Goal: Navigation & Orientation: Find specific page/section

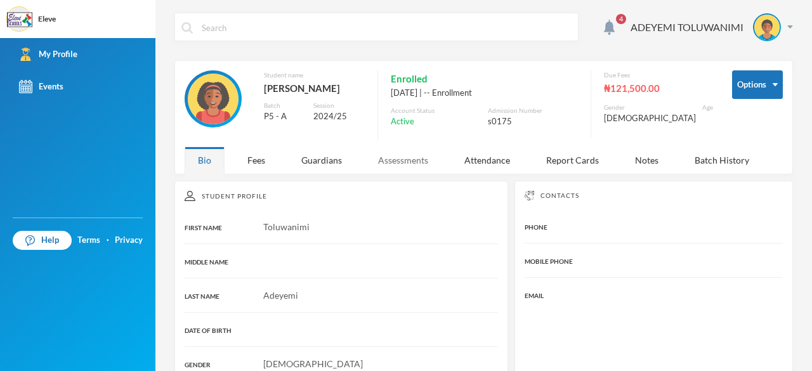
click at [438, 148] on div "Assessments" at bounding box center [403, 160] width 77 height 27
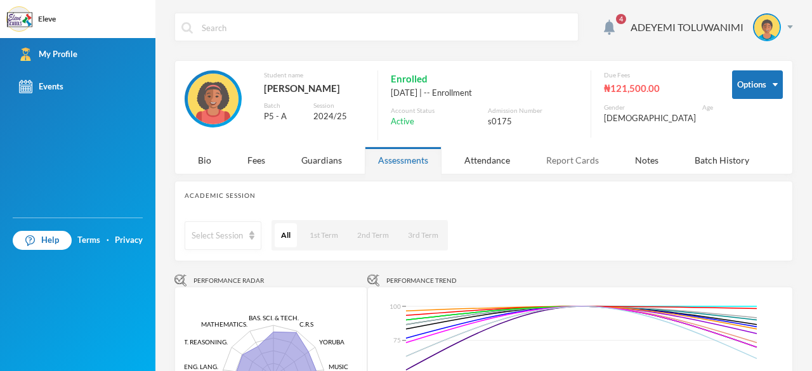
click at [560, 160] on div "Report Cards" at bounding box center [572, 160] width 79 height 27
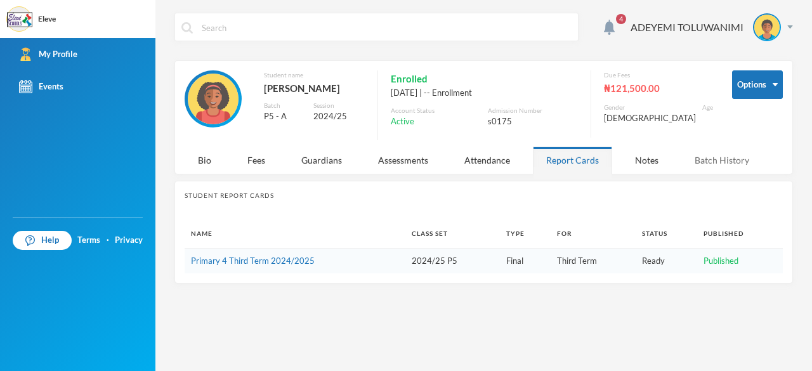
click at [693, 162] on div "Batch History" at bounding box center [721, 160] width 81 height 27
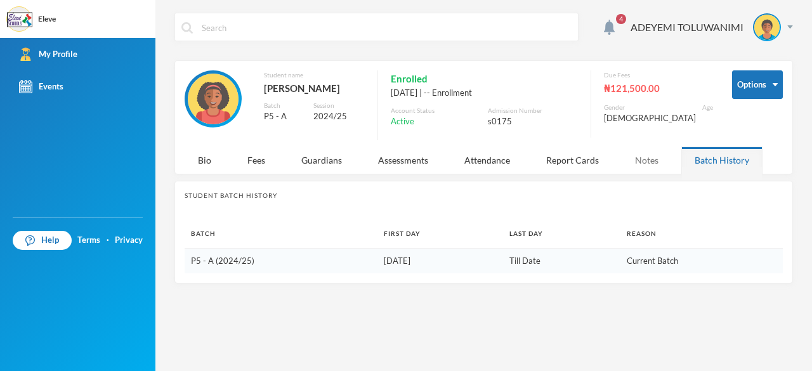
click at [637, 162] on div "Notes" at bounding box center [647, 160] width 50 height 27
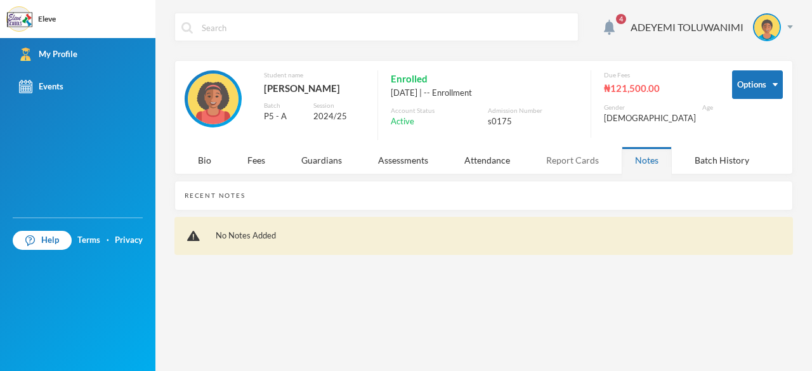
click at [579, 164] on div "Report Cards" at bounding box center [572, 160] width 79 height 27
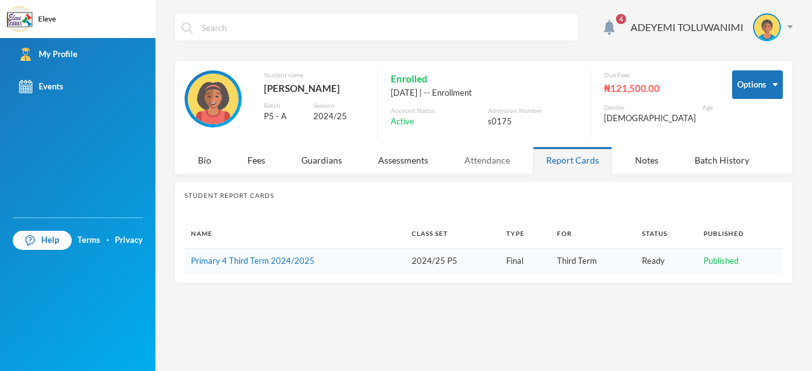
click at [483, 158] on div "Attendance" at bounding box center [487, 160] width 72 height 27
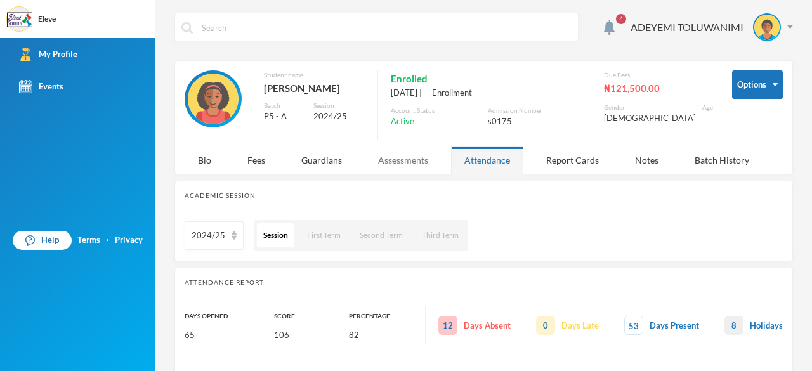
click at [423, 161] on div "Assessments" at bounding box center [403, 160] width 77 height 27
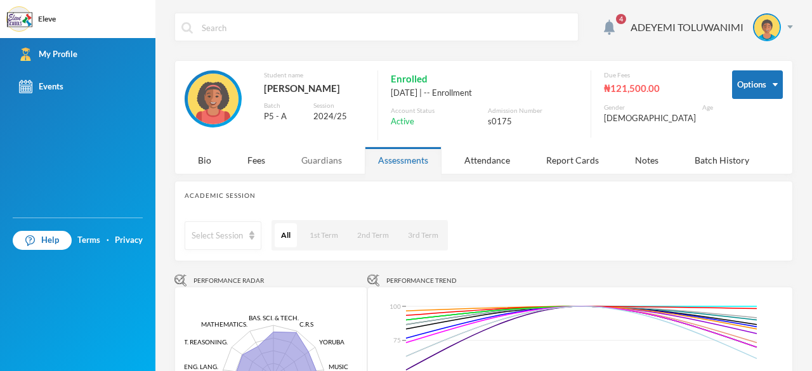
click at [350, 162] on div "Guardians" at bounding box center [321, 160] width 67 height 27
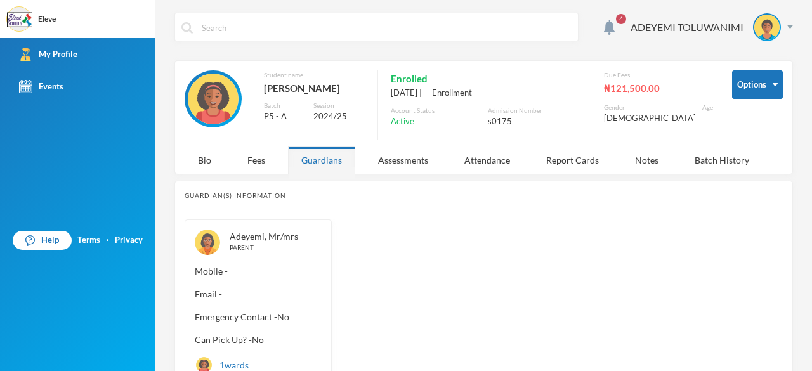
click at [327, 169] on div "Guardians" at bounding box center [321, 160] width 67 height 27
click at [325, 162] on div "Guardians" at bounding box center [321, 160] width 67 height 27
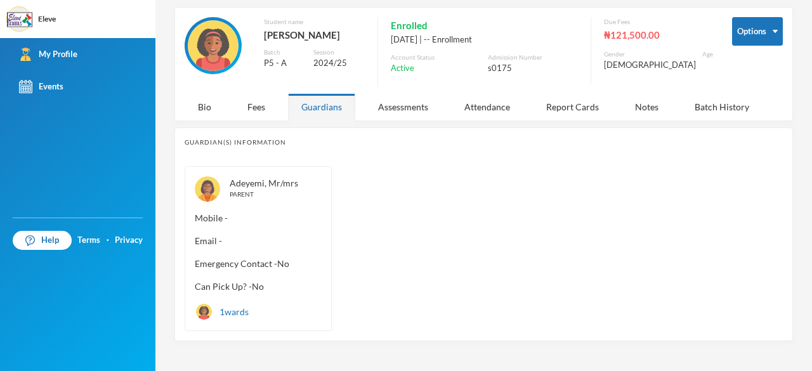
scroll to position [65, 0]
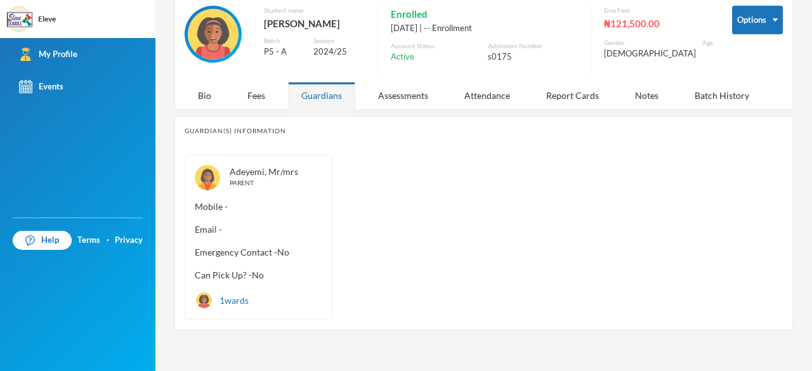
click at [231, 207] on span "Mobile -" at bounding box center [258, 206] width 127 height 13
click at [254, 91] on div "Fees" at bounding box center [256, 95] width 44 height 27
